Goal: Task Accomplishment & Management: Manage account settings

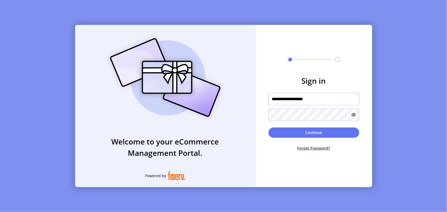
drag, startPoint x: 320, startPoint y: 100, endPoint x: 262, endPoint y: 99, distance: 57.0
click at [269, 99] on input "**********" at bounding box center [314, 99] width 91 height 12
type input "*"
type input "**********"
click at [353, 115] on icon at bounding box center [354, 115] width 4 height 4
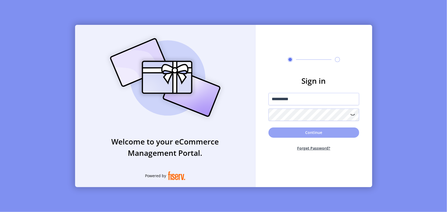
click at [313, 133] on button "Continue" at bounding box center [314, 133] width 91 height 10
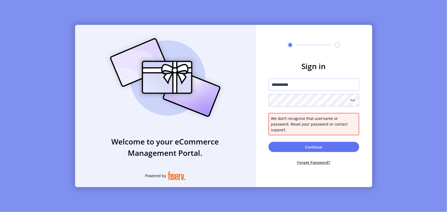
click at [315, 159] on button "Forget Password?" at bounding box center [314, 162] width 91 height 14
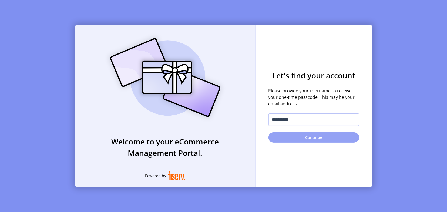
click at [325, 137] on button "Continue" at bounding box center [314, 137] width 91 height 10
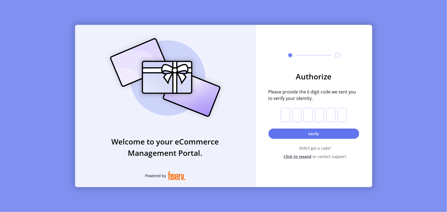
click at [302, 157] on span "Click to resend" at bounding box center [298, 157] width 28 height 6
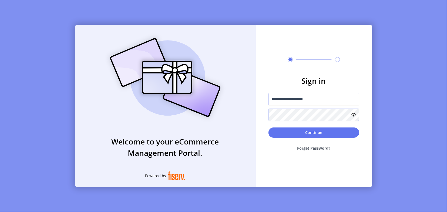
click at [355, 115] on icon at bounding box center [354, 115] width 4 height 4
click at [355, 115] on icon at bounding box center [353, 115] width 6 height 6
click at [318, 132] on button "Continue" at bounding box center [314, 133] width 91 height 10
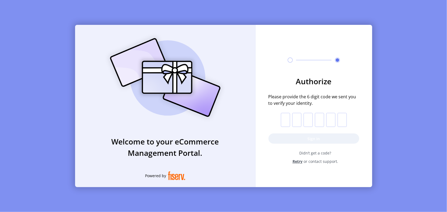
click at [286, 121] on input "text" at bounding box center [285, 120] width 9 height 14
type input "*"
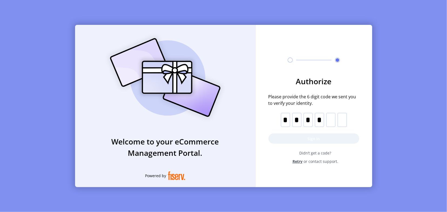
type input "*"
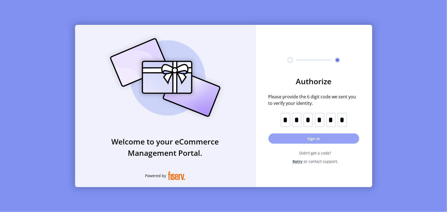
type input "*"
click at [309, 138] on button "Sign in" at bounding box center [314, 139] width 91 height 10
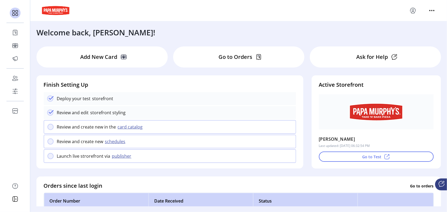
click at [244, 59] on p "Go to Orders" at bounding box center [236, 57] width 34 height 8
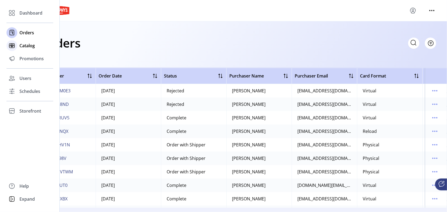
click at [24, 45] on span "Catalog" at bounding box center [26, 45] width 15 height 6
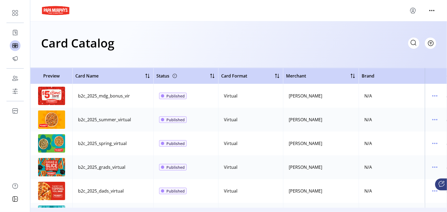
click at [176, 98] on span "Published" at bounding box center [176, 96] width 18 height 6
click at [440, 185] on icon at bounding box center [442, 184] width 6 height 6
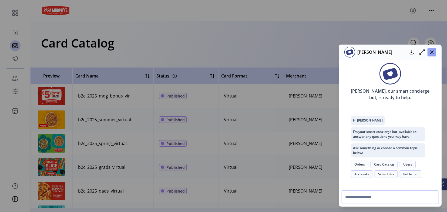
click at [431, 51] on icon "button" at bounding box center [432, 52] width 4 height 4
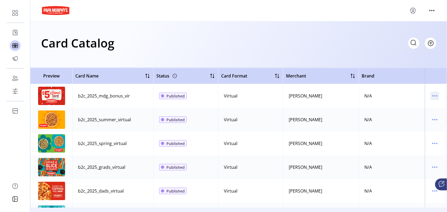
click at [435, 97] on icon "menu" at bounding box center [435, 96] width 9 height 9
click at [416, 114] on span "Edit Details" at bounding box center [412, 115] width 45 height 4
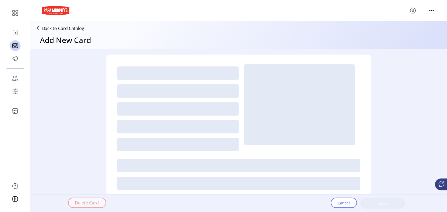
type textarea "**********"
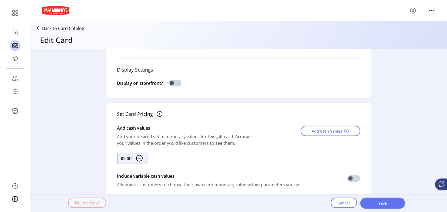
scroll to position [143, 0]
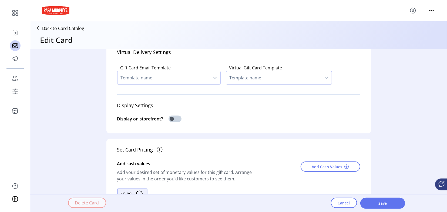
click at [213, 76] on icon "dropdown trigger" at bounding box center [215, 78] width 4 height 4
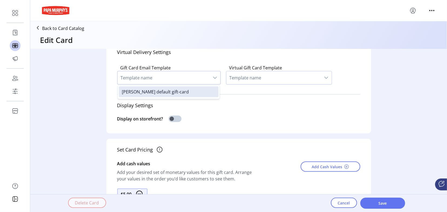
click at [213, 76] on icon "dropdown trigger" at bounding box center [215, 78] width 4 height 4
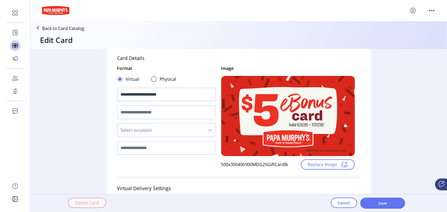
scroll to position [0, 0]
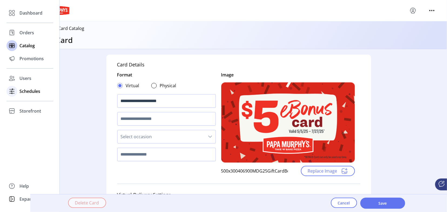
click at [23, 90] on span "Schedules" at bounding box center [29, 91] width 21 height 6
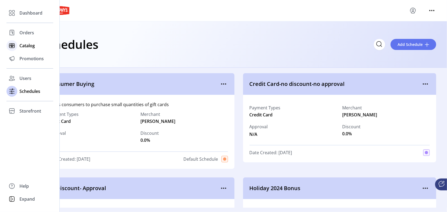
click at [30, 45] on span "Catalog" at bounding box center [26, 45] width 15 height 6
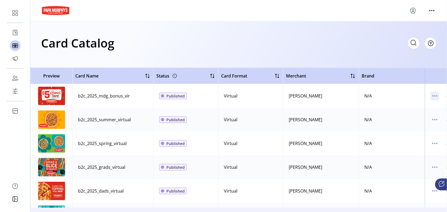
click at [438, 96] on icon "menu" at bounding box center [435, 96] width 9 height 9
click at [409, 115] on span "Edit Details" at bounding box center [412, 115] width 45 height 4
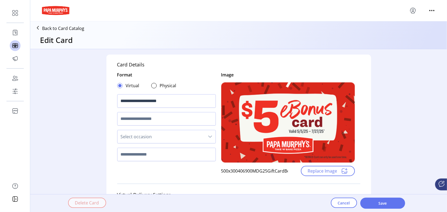
type textarea "**********"
click at [153, 84] on div at bounding box center [153, 85] width 5 height 5
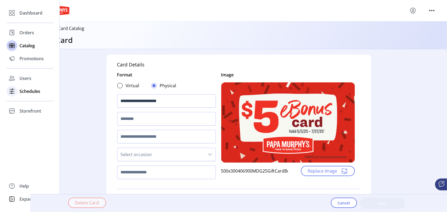
click at [25, 89] on span "Schedules" at bounding box center [29, 91] width 21 height 6
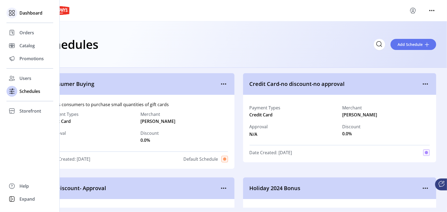
click at [31, 12] on span "Dashboard" at bounding box center [30, 13] width 23 height 6
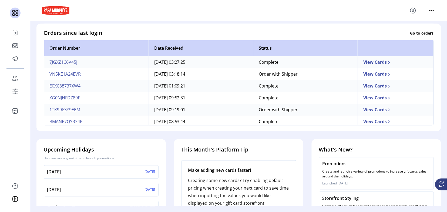
scroll to position [147, 0]
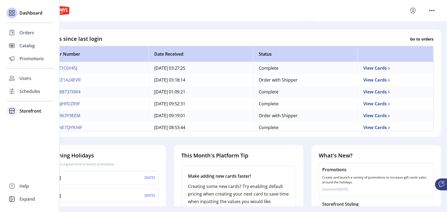
click at [16, 112] on icon at bounding box center [12, 111] width 9 height 9
click at [23, 94] on span "Schedules" at bounding box center [29, 91] width 21 height 6
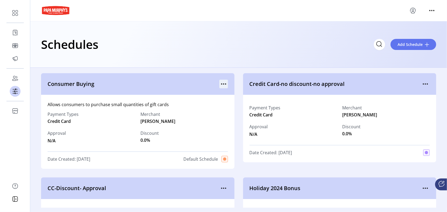
click at [225, 83] on icon "menu" at bounding box center [224, 84] width 9 height 9
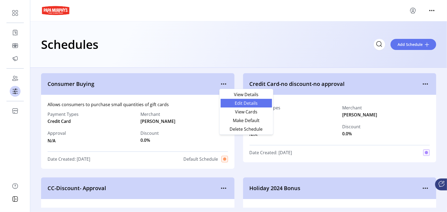
click at [255, 105] on span "Edit Details" at bounding box center [246, 103] width 45 height 4
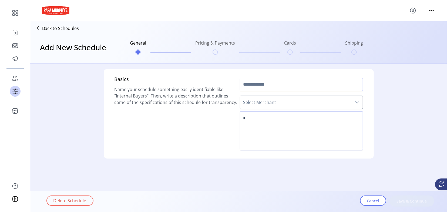
type input "**********"
type textarea "**********"
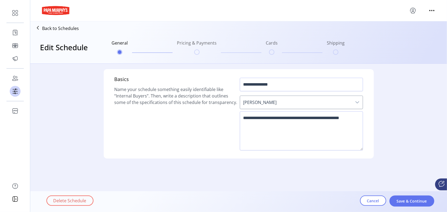
click at [357, 104] on icon "dropdown trigger" at bounding box center [357, 102] width 4 height 4
click at [377, 203] on span "Cancel" at bounding box center [373, 201] width 12 height 6
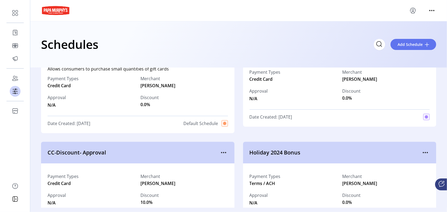
scroll to position [71, 0]
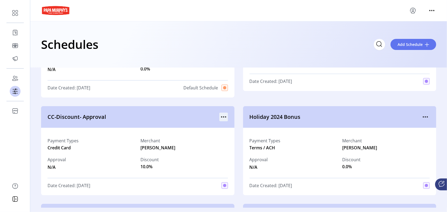
click at [226, 118] on icon "menu" at bounding box center [225, 117] width 1 height 1
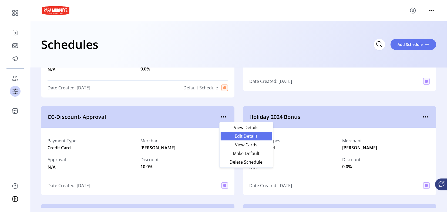
click at [228, 133] on link "Edit Details" at bounding box center [246, 136] width 51 height 9
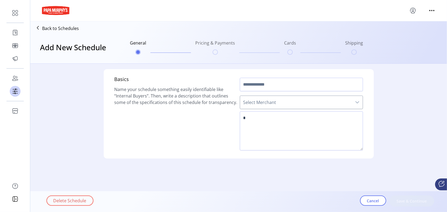
type input "**********"
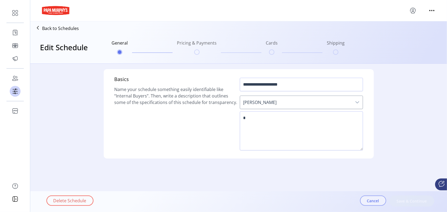
click at [380, 201] on button "Cancel" at bounding box center [373, 201] width 26 height 10
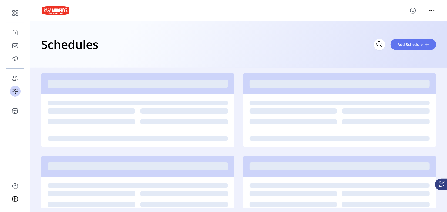
scroll to position [71, 0]
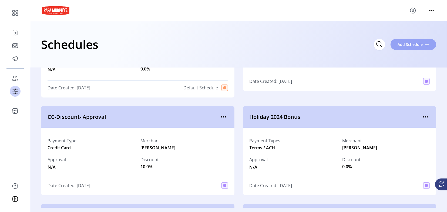
click at [404, 42] on span "Add Schedule" at bounding box center [410, 45] width 25 height 6
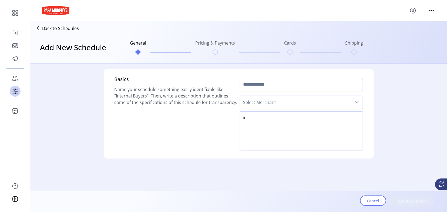
click at [354, 102] on div "dropdown trigger" at bounding box center [357, 102] width 11 height 13
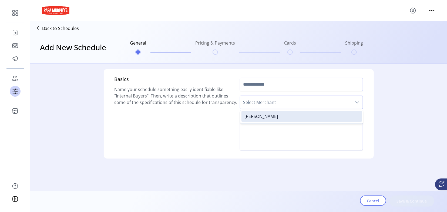
click at [354, 102] on div "dropdown trigger" at bounding box center [357, 102] width 11 height 13
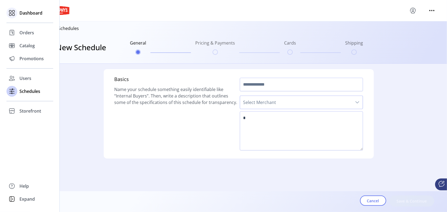
click at [21, 13] on span "Dashboard" at bounding box center [30, 13] width 23 height 6
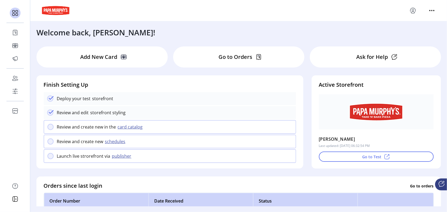
click at [100, 57] on p "Add New Card" at bounding box center [98, 57] width 37 height 8
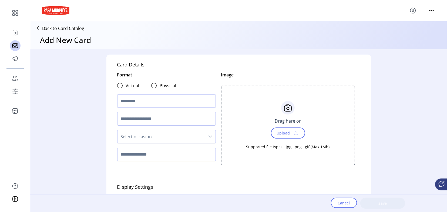
click at [39, 28] on icon at bounding box center [38, 28] width 9 height 9
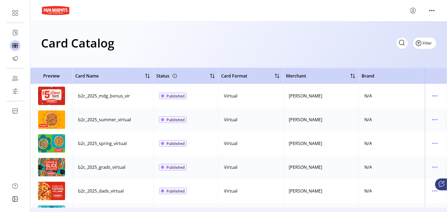
click at [430, 47] on button "Filter" at bounding box center [425, 43] width 23 height 11
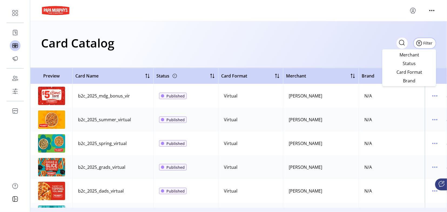
click at [224, 26] on div "Card Catalog Filter Add New Card" at bounding box center [238, 44] width 417 height 46
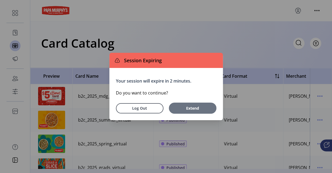
click at [193, 109] on span "Extend" at bounding box center [193, 108] width 34 height 6
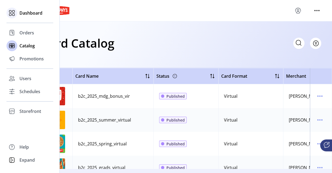
click at [11, 10] on icon at bounding box center [12, 13] width 9 height 9
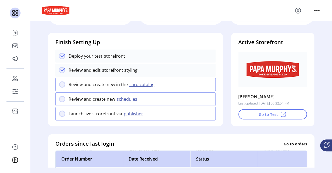
scroll to position [43, 0]
click at [264, 112] on button "Go to Test" at bounding box center [272, 114] width 69 height 10
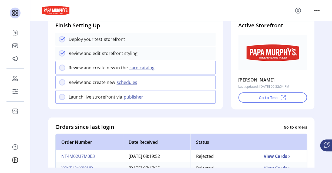
scroll to position [0, 0]
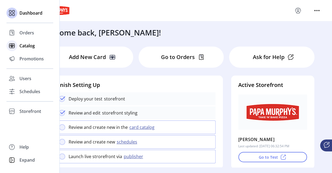
click at [26, 47] on span "Catalog" at bounding box center [26, 45] width 15 height 6
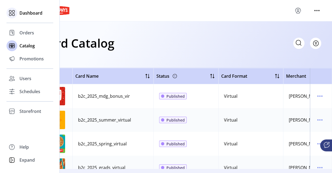
click at [25, 12] on span "Dashboard" at bounding box center [30, 13] width 23 height 6
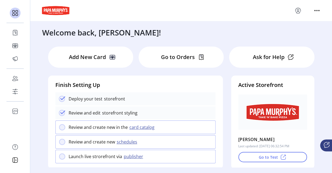
click at [101, 57] on p "Add New Card" at bounding box center [87, 57] width 37 height 8
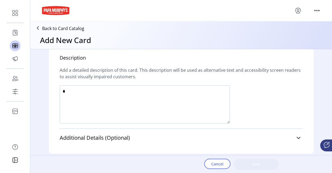
scroll to position [290, 0]
click at [295, 135] on link "Additional Details (Optional)" at bounding box center [181, 138] width 243 height 12
click at [296, 135] on link "Additional Details (Optional)" at bounding box center [181, 138] width 243 height 12
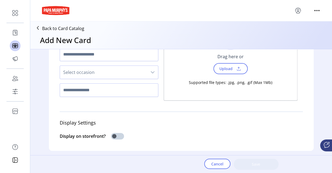
scroll to position [0, 0]
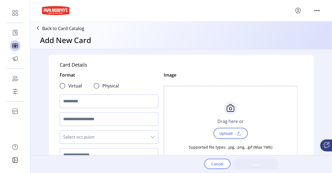
click at [40, 28] on icon at bounding box center [38, 28] width 9 height 9
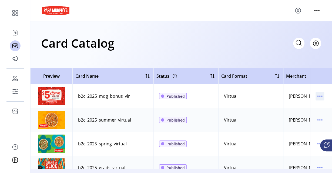
click at [320, 95] on icon "menu" at bounding box center [320, 96] width 9 height 9
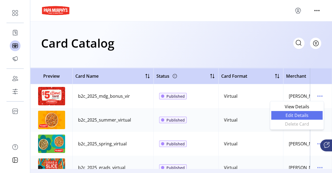
click at [297, 116] on span "Edit Details" at bounding box center [297, 115] width 45 height 4
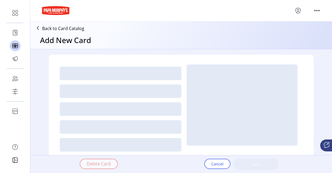
type textarea "**********"
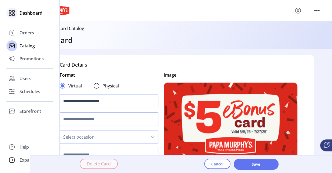
click at [25, 14] on span "Dashboard" at bounding box center [30, 13] width 23 height 6
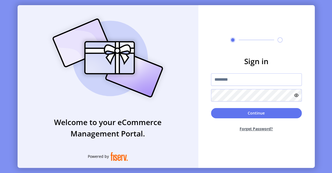
type input "**********"
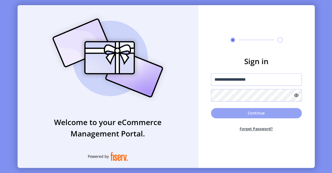
click at [252, 112] on button "Continue" at bounding box center [256, 113] width 91 height 10
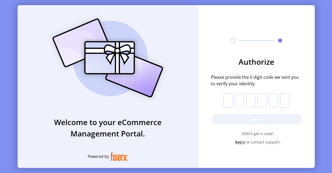
click at [226, 100] on input "text" at bounding box center [228, 100] width 9 height 14
type input "*"
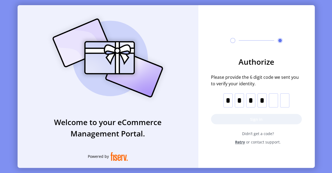
type input "*"
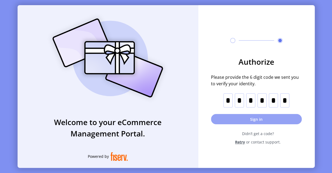
type input "*"
click at [260, 118] on button "Sign in" at bounding box center [256, 119] width 91 height 10
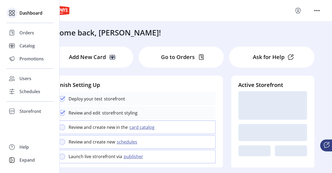
click at [13, 14] on icon at bounding box center [12, 13] width 9 height 9
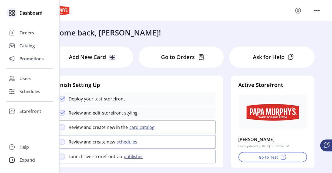
click at [23, 12] on span "Dashboard" at bounding box center [30, 13] width 23 height 6
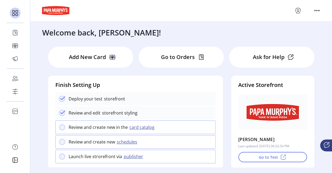
click at [326, 145] on icon at bounding box center [327, 144] width 6 height 6
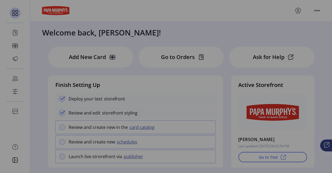
click at [146, 16] on div "Connie Connie, our smart concierge bot, is ready to help. Hi Jennifer I’m your …" at bounding box center [166, 86] width 332 height 173
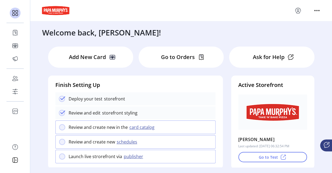
click at [260, 61] on div "Ask for Help" at bounding box center [271, 56] width 85 height 21
